Goal: Task Accomplishment & Management: Complete application form

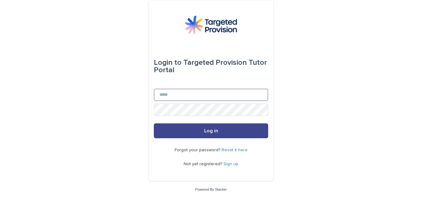
type input "**********"
click at [217, 133] on span "Log in" at bounding box center [211, 131] width 14 height 5
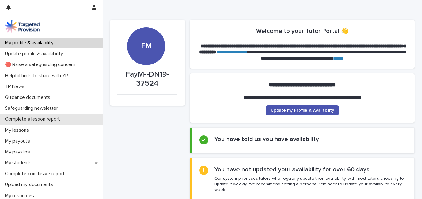
click at [50, 120] on p "Complete a lesson report" at bounding box center [33, 119] width 62 height 6
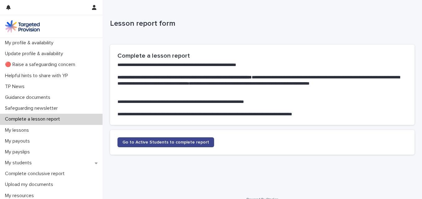
click at [129, 144] on span "Go to Active Students to complete report" at bounding box center [165, 142] width 87 height 4
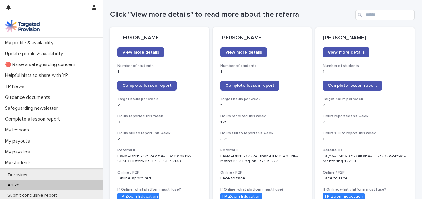
scroll to position [79, 0]
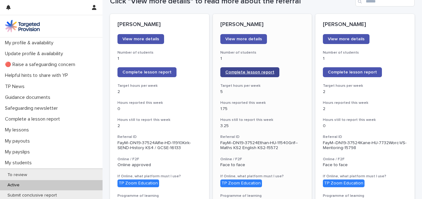
click at [256, 71] on span "Complete lesson report" at bounding box center [249, 72] width 49 height 4
